Goal: Communication & Community: Answer question/provide support

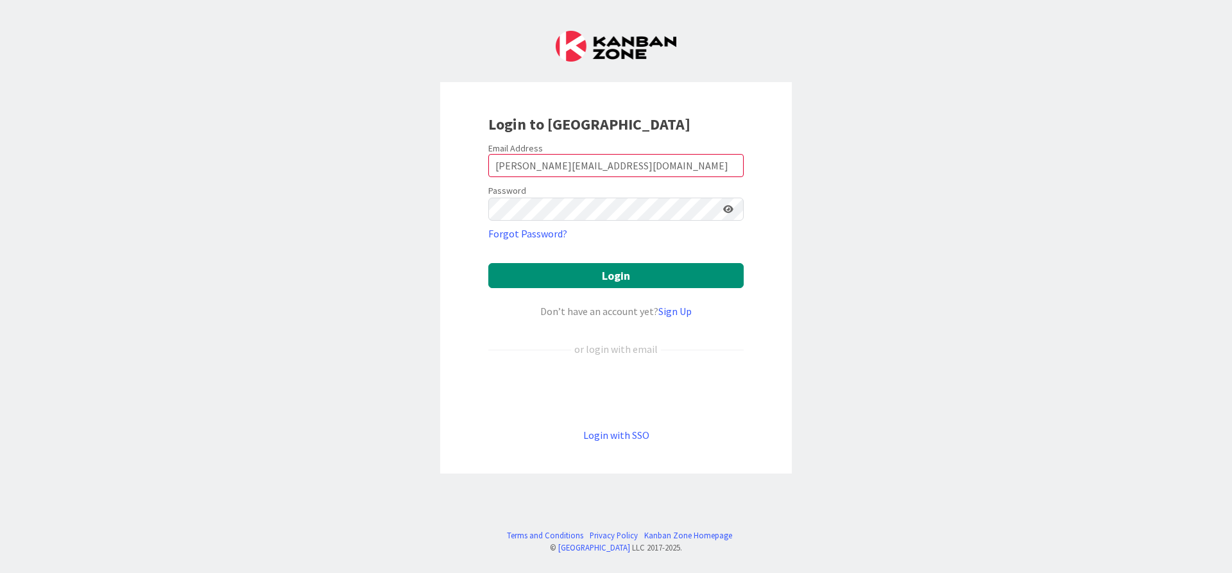
type input "[PERSON_NAME][EMAIL_ADDRESS][DOMAIN_NAME]"
click at [488, 263] on button "Login" at bounding box center [615, 275] width 255 height 25
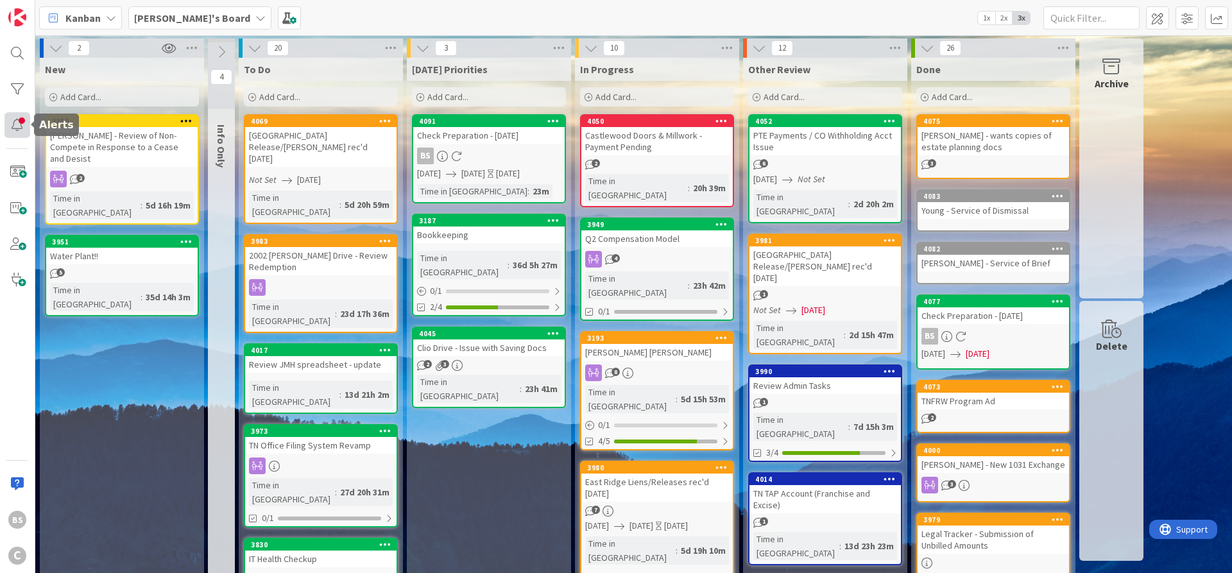
click at [15, 122] on div at bounding box center [17, 125] width 26 height 26
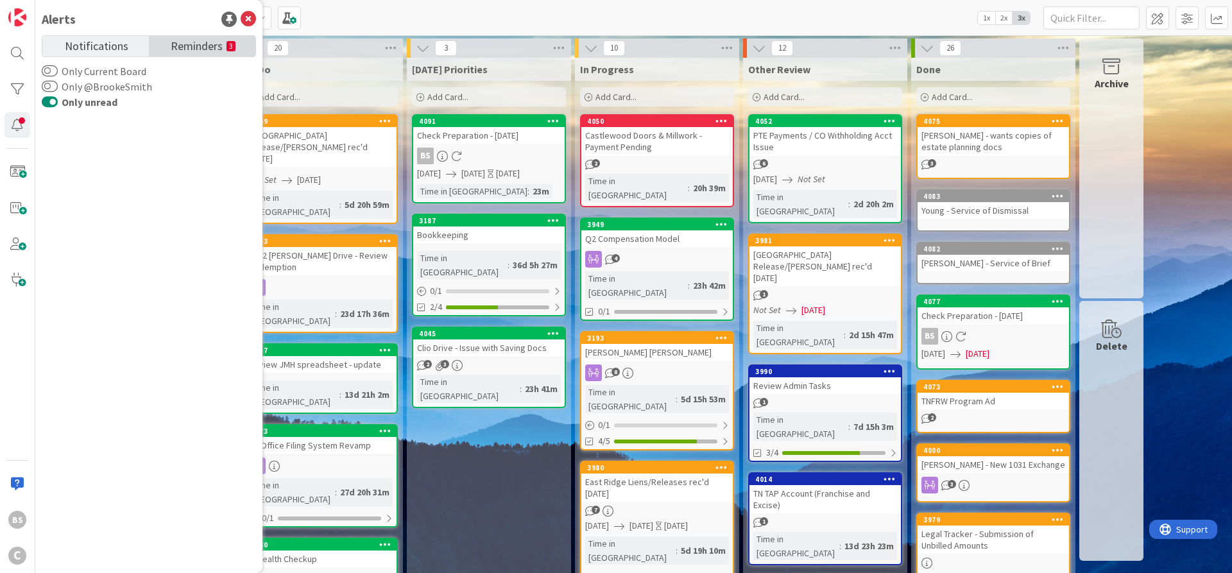
click at [185, 38] on span "Reminders" at bounding box center [197, 45] width 52 height 18
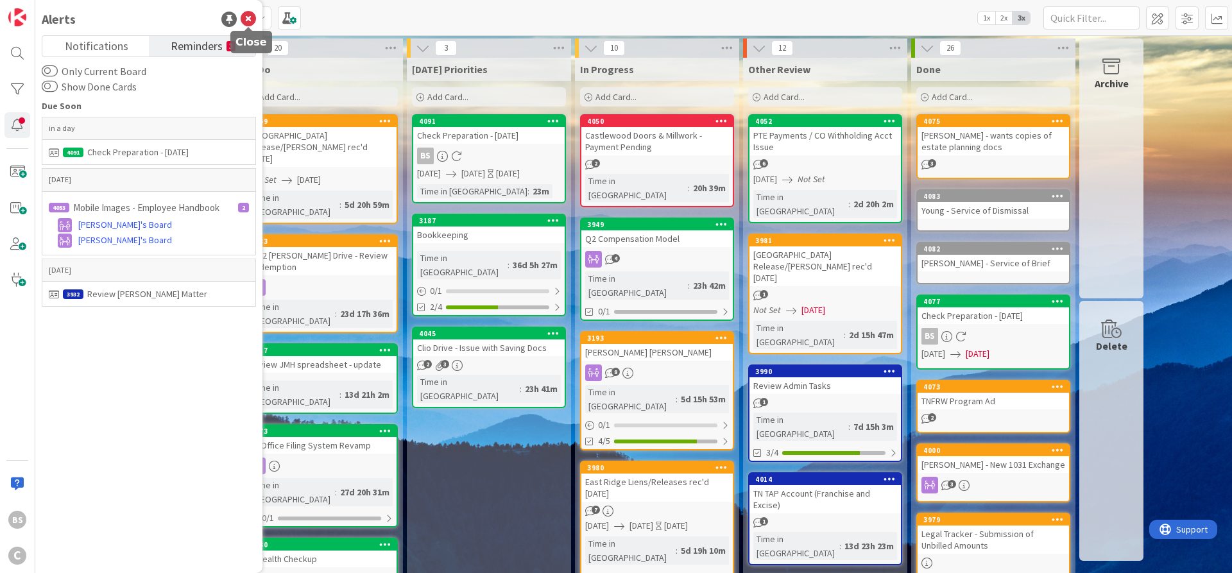
click at [250, 13] on icon at bounding box center [248, 19] width 15 height 15
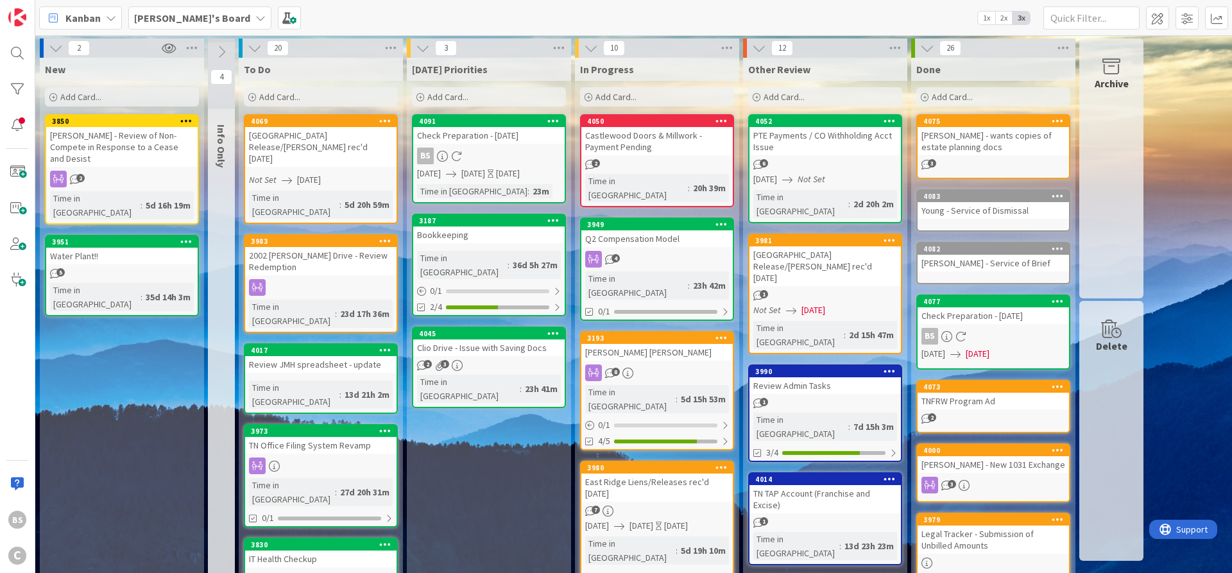
click at [124, 133] on div "[PERSON_NAME] - Review of Non-Compete in Response to a Cease and Desist" at bounding box center [121, 147] width 151 height 40
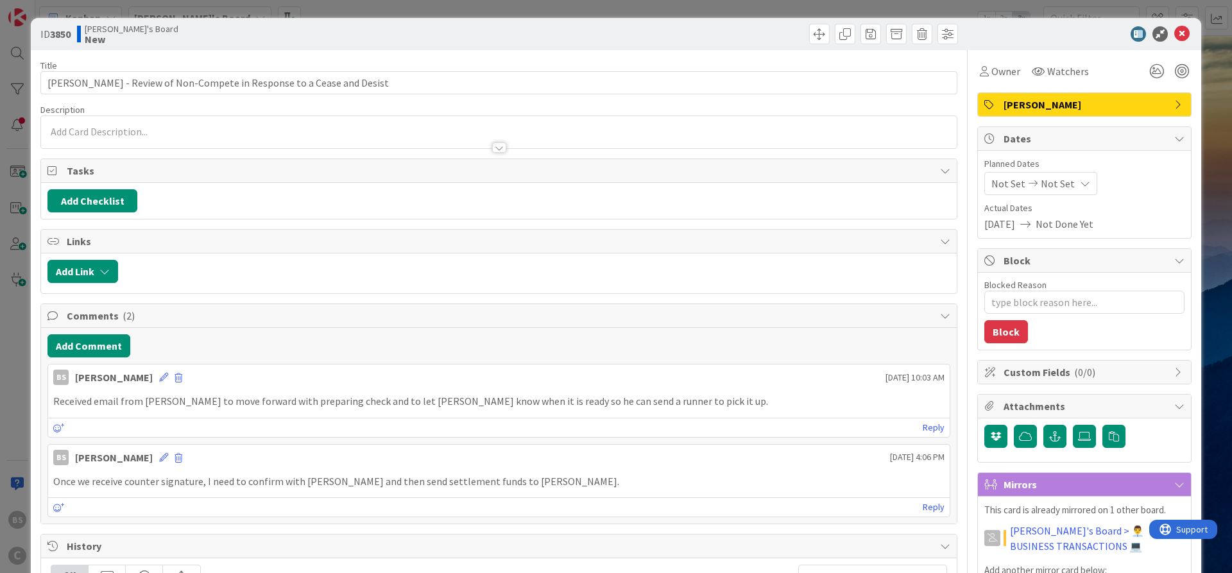
type textarea "x"
click at [96, 350] on button "Add Comment" at bounding box center [88, 345] width 83 height 23
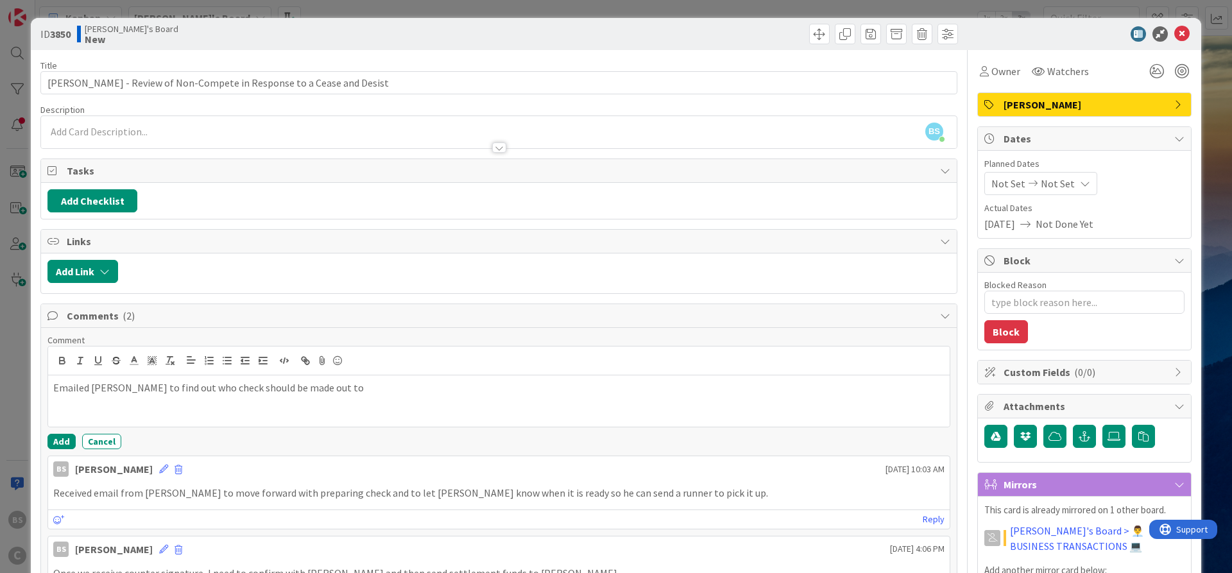
click at [83, 433] on div "Comment Emailed [PERSON_NAME] to find out who check should be made out to Add C…" at bounding box center [498, 391] width 903 height 115
click at [67, 442] on button "Add" at bounding box center [61, 441] width 28 height 15
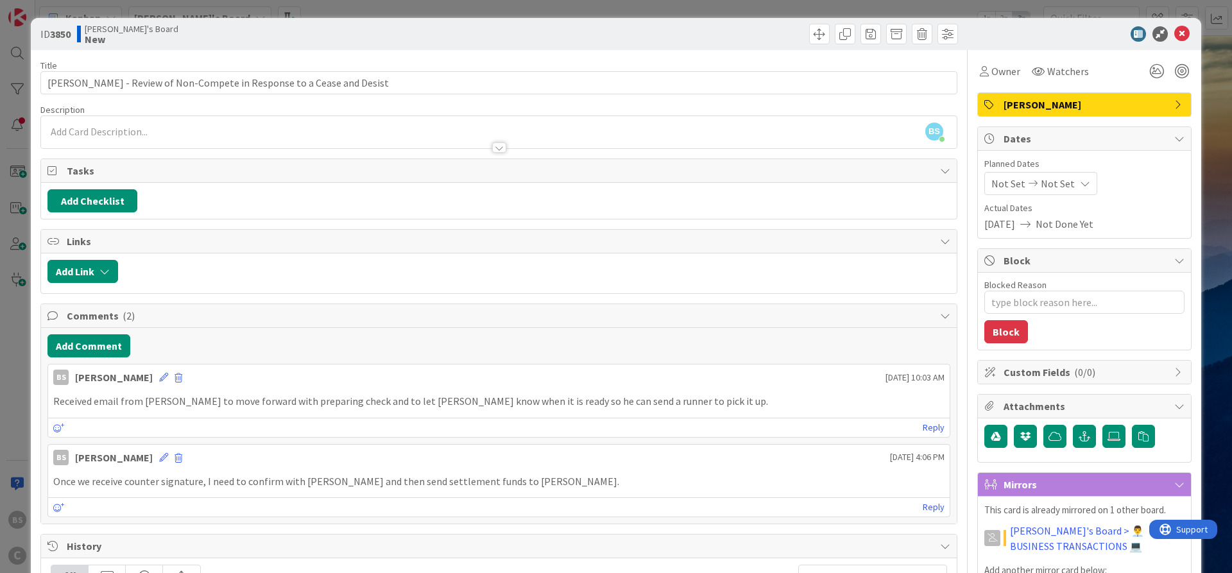
type textarea "x"
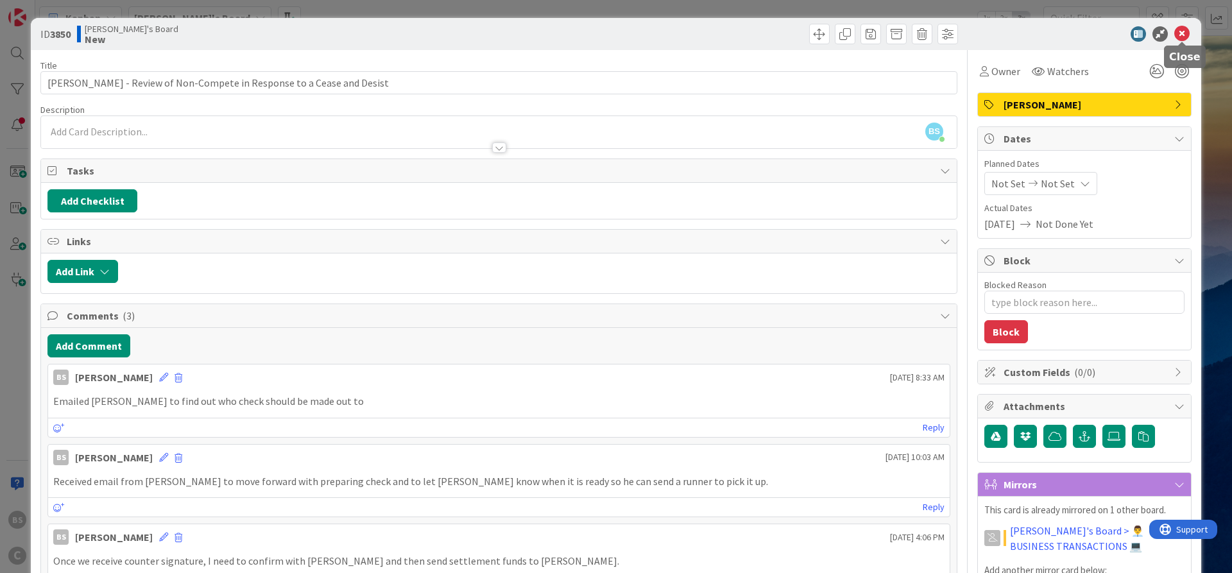
click at [1183, 36] on icon at bounding box center [1182, 33] width 15 height 15
